Goal: Task Accomplishment & Management: Use online tool/utility

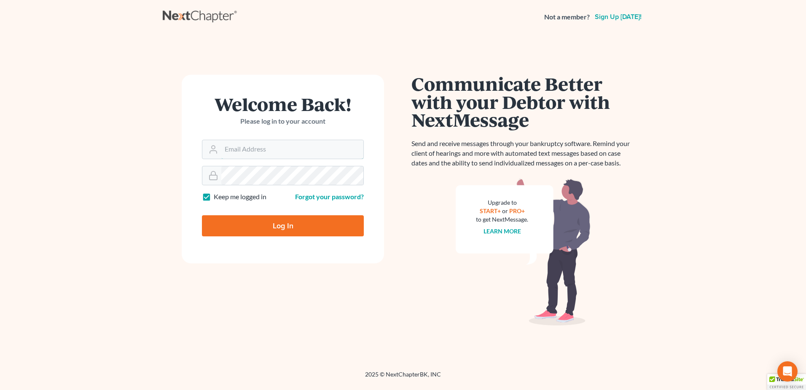
type input "[EMAIL_ADDRESS][DOMAIN_NAME]"
click at [251, 229] on input "Log In" at bounding box center [283, 225] width 162 height 21
type input "Thinking..."
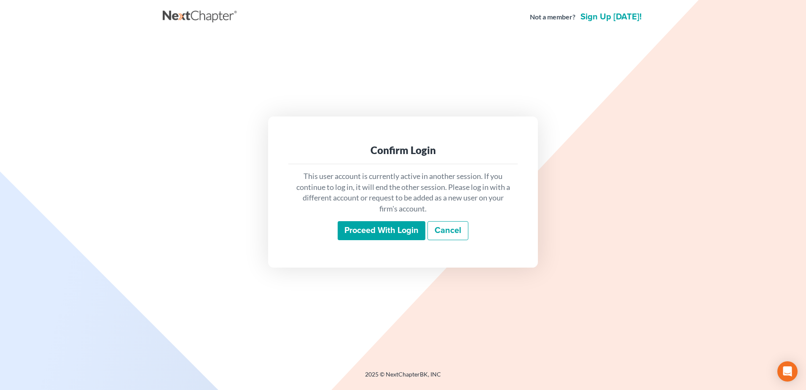
click at [355, 224] on input "Proceed with login" at bounding box center [382, 230] width 88 height 19
